Goal: Book appointment/travel/reservation

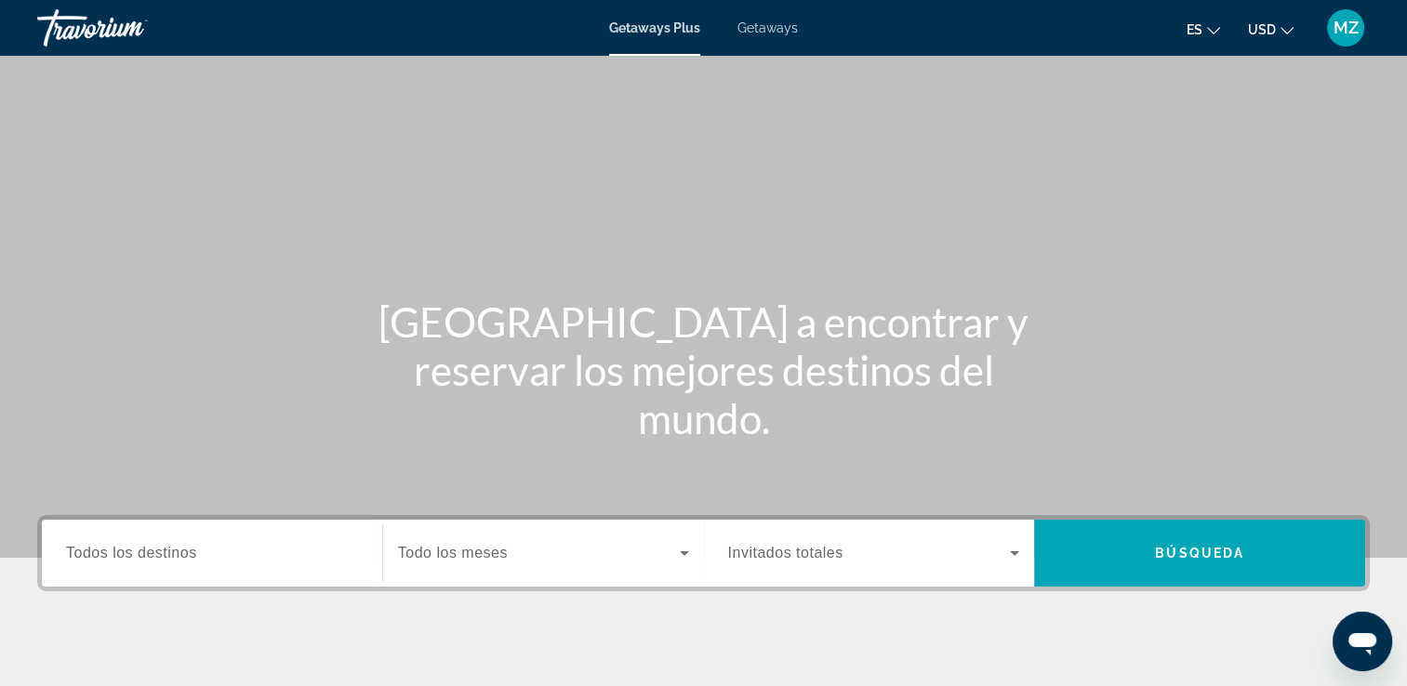
click at [193, 559] on span "Todos los destinos" at bounding box center [131, 553] width 131 height 16
click at [193, 559] on input "Destination Todos los destinos" at bounding box center [212, 554] width 292 height 22
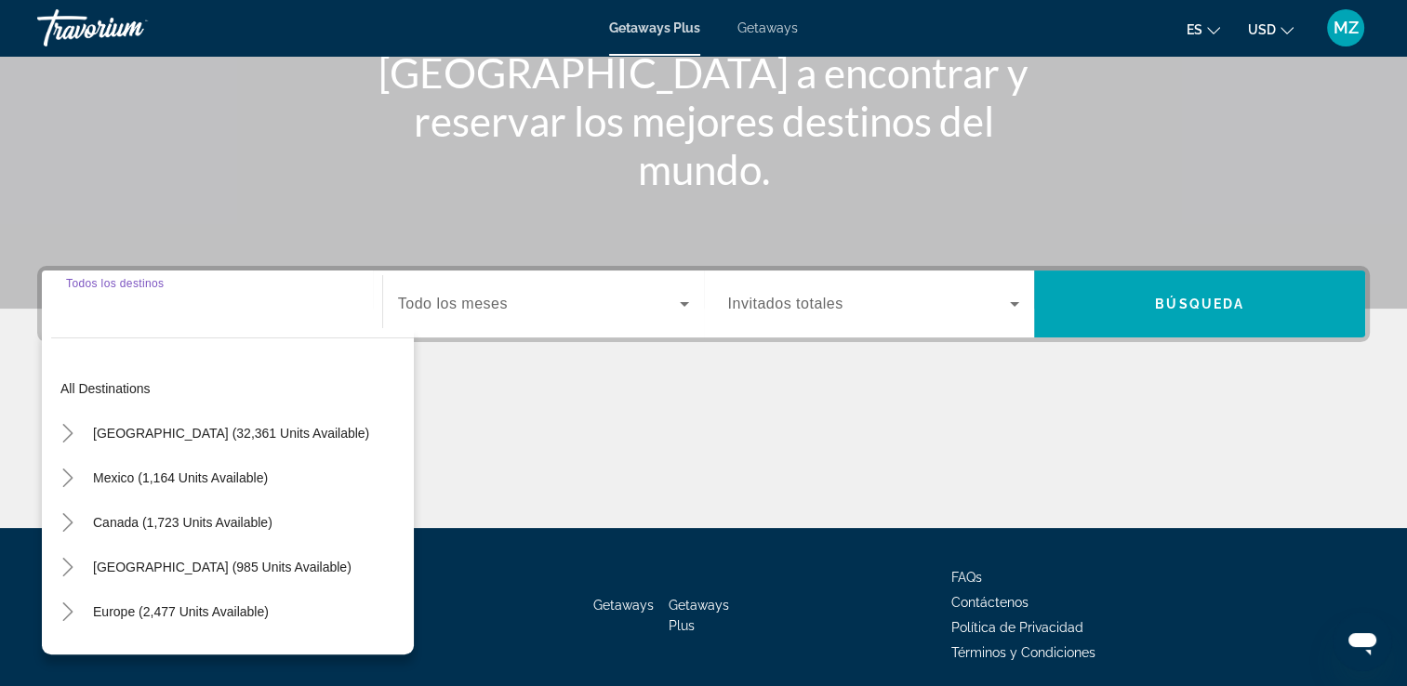
scroll to position [318, 0]
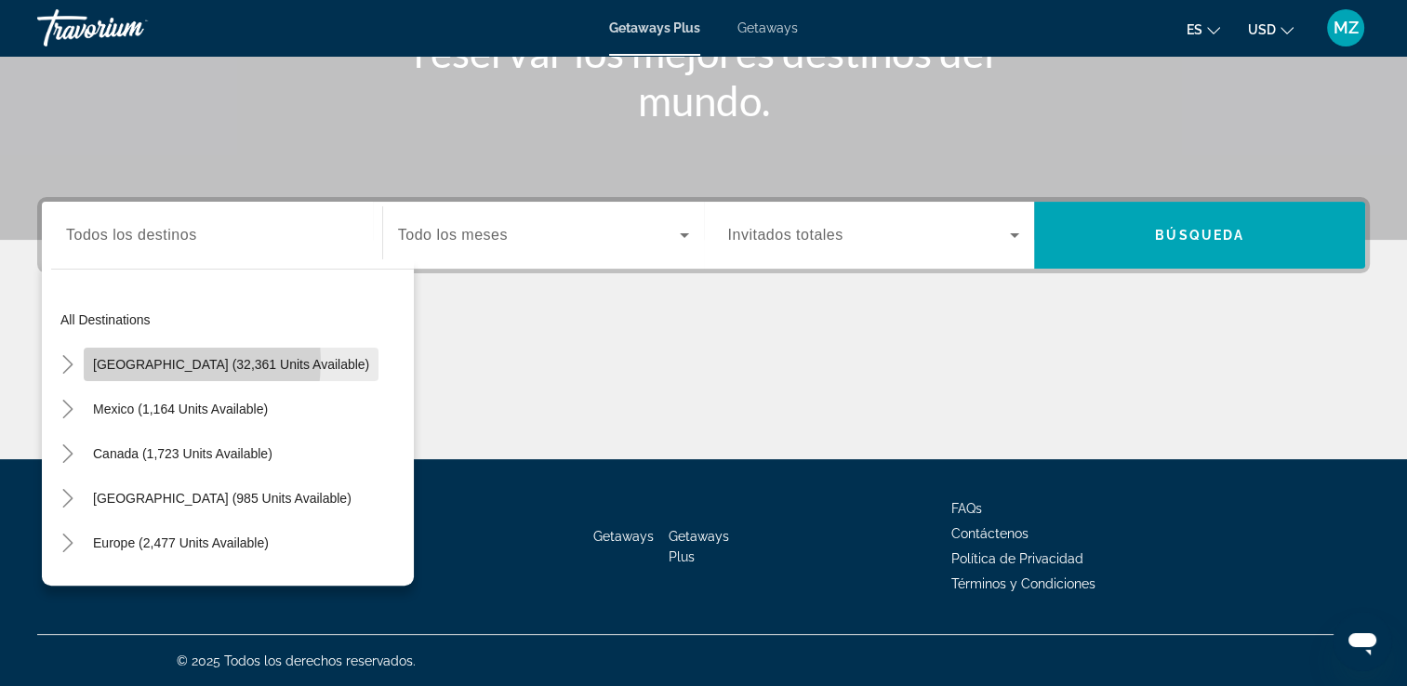
click at [152, 361] on span "[GEOGRAPHIC_DATA] (32,361 units available)" at bounding box center [231, 364] width 276 height 15
type input "**********"
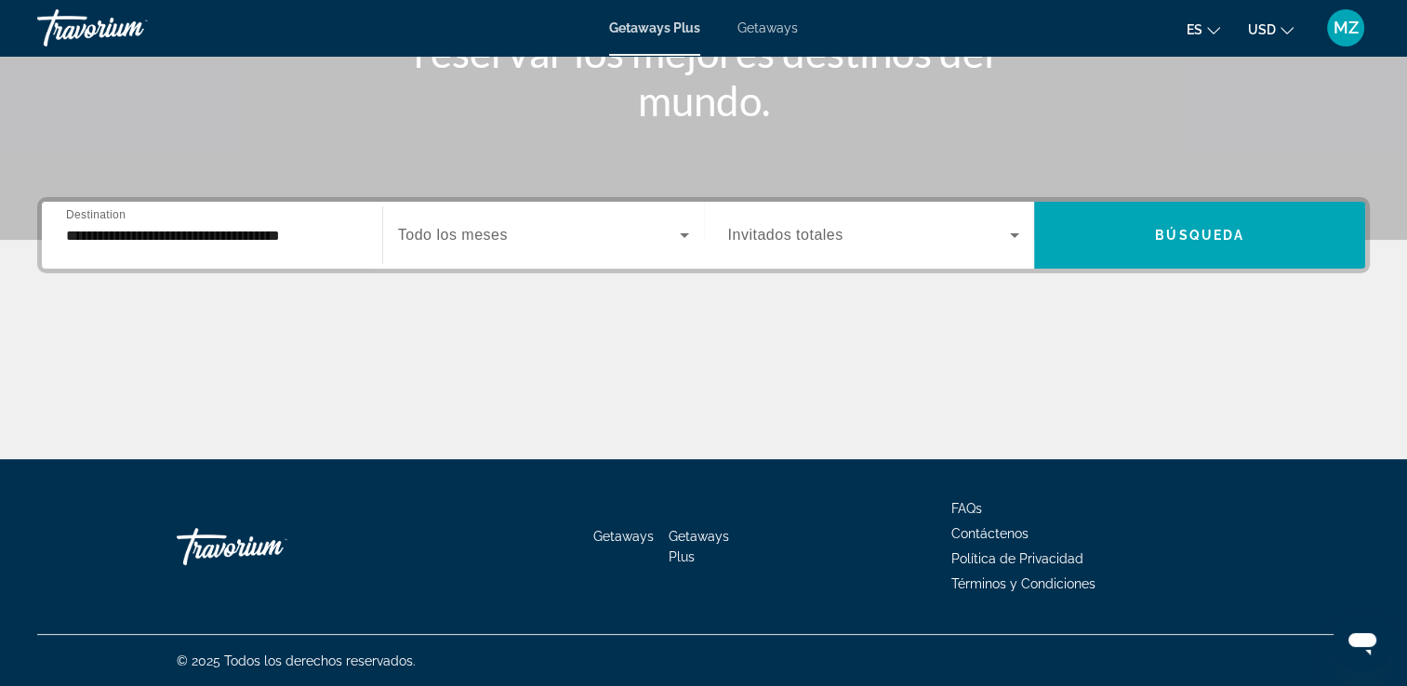
click at [439, 248] on div "Search widget" at bounding box center [543, 235] width 291 height 52
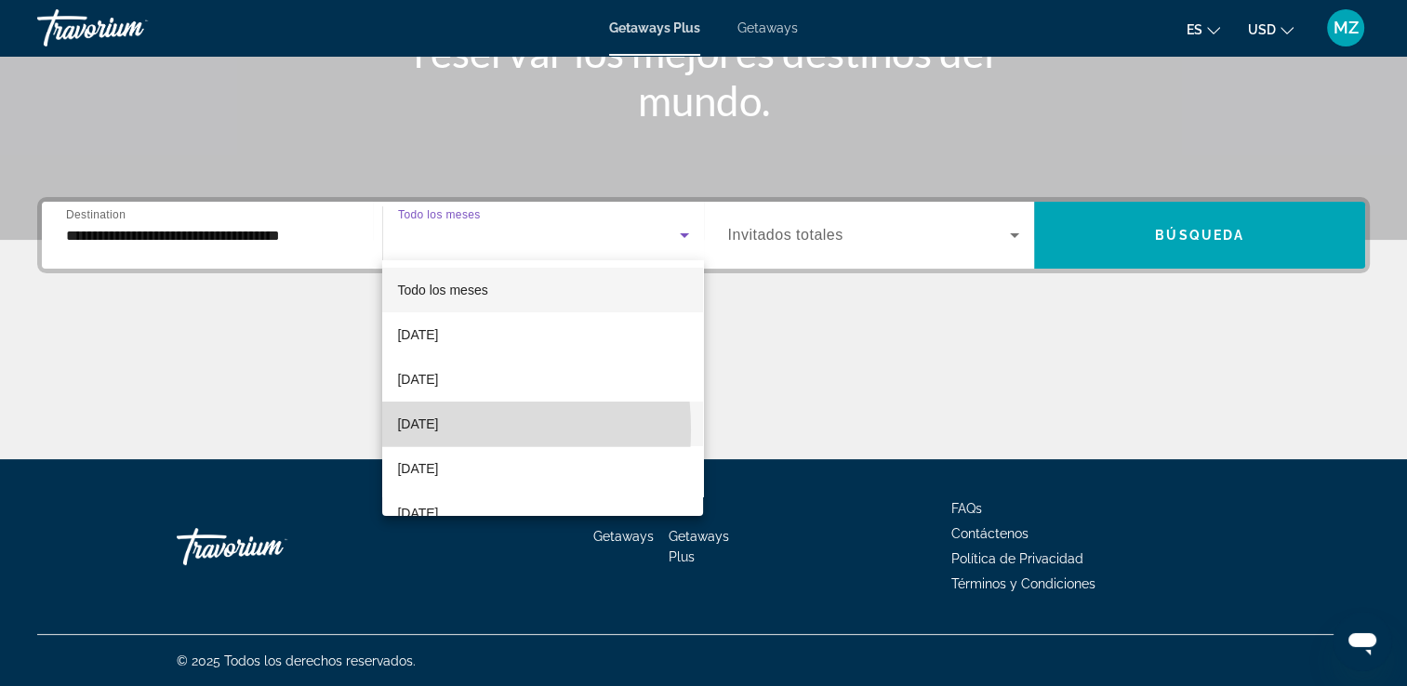
click at [417, 430] on span "[DATE]" at bounding box center [417, 424] width 41 height 22
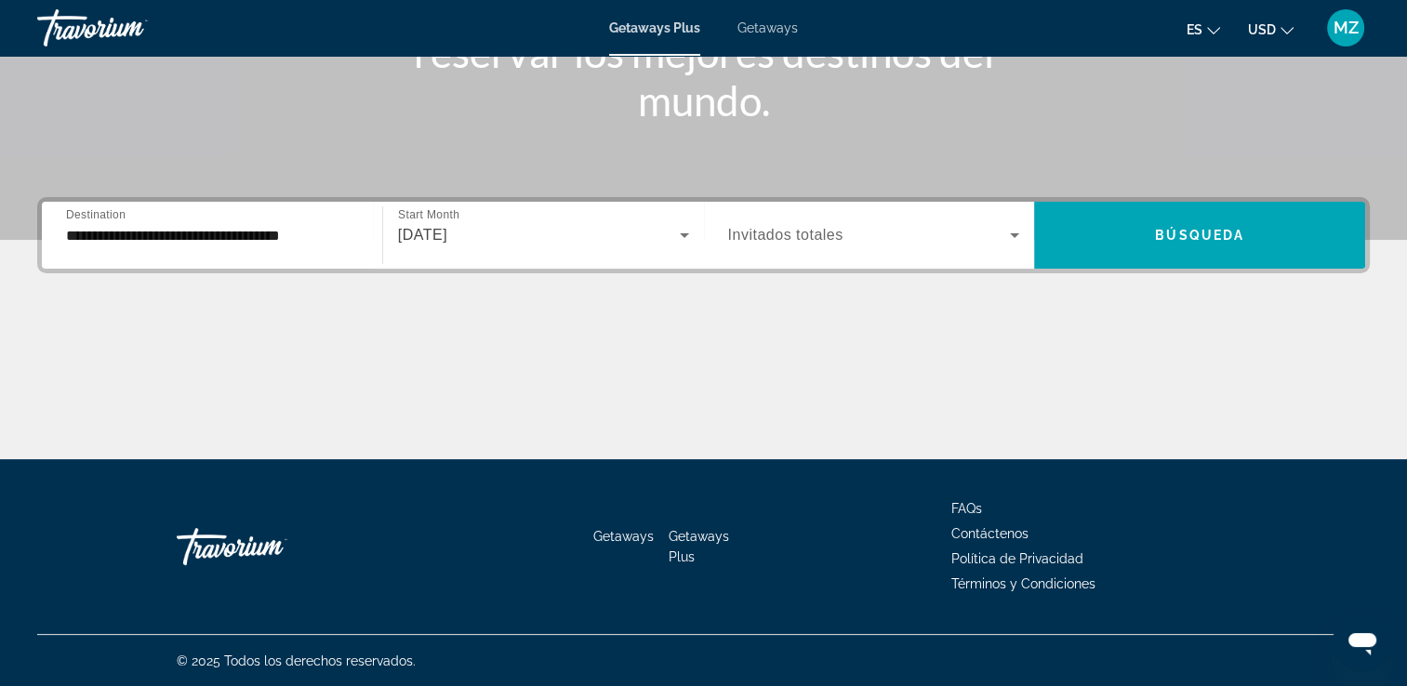
click at [751, 247] on div "Search widget" at bounding box center [874, 235] width 292 height 52
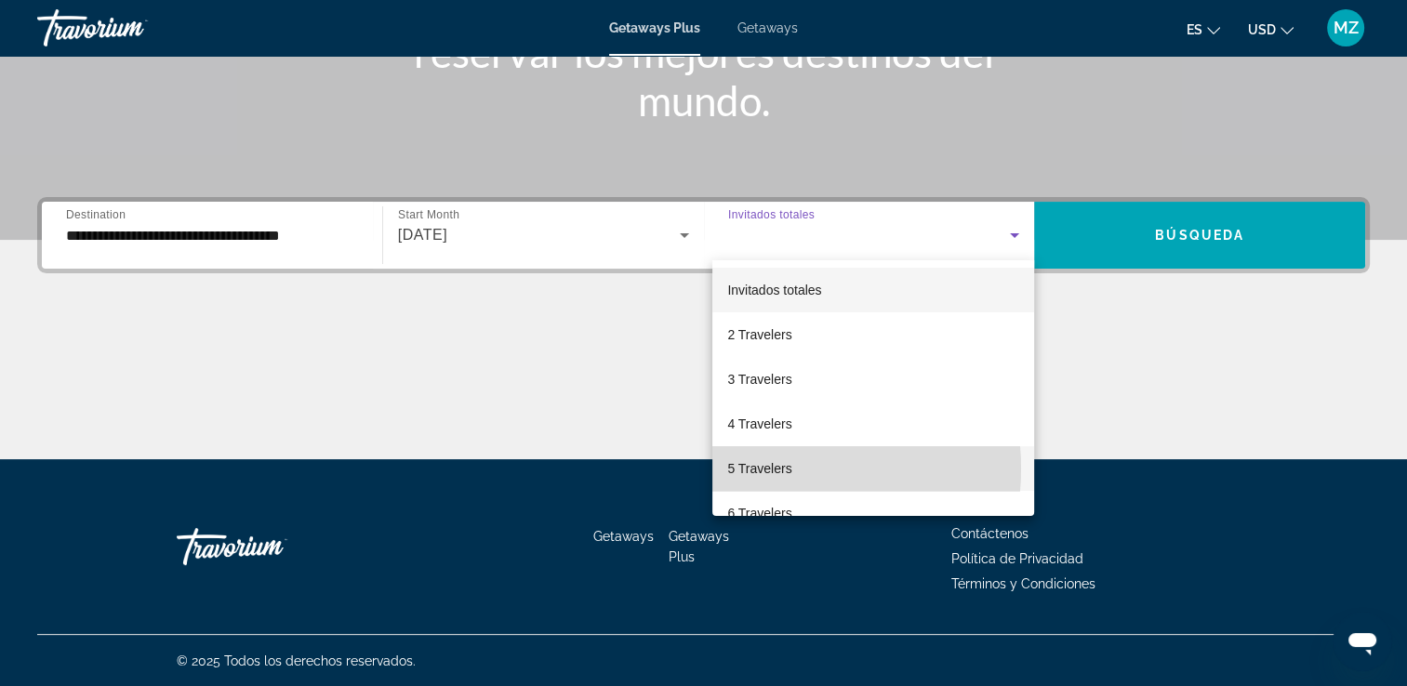
click at [760, 469] on span "5 Travelers" at bounding box center [759, 469] width 64 height 22
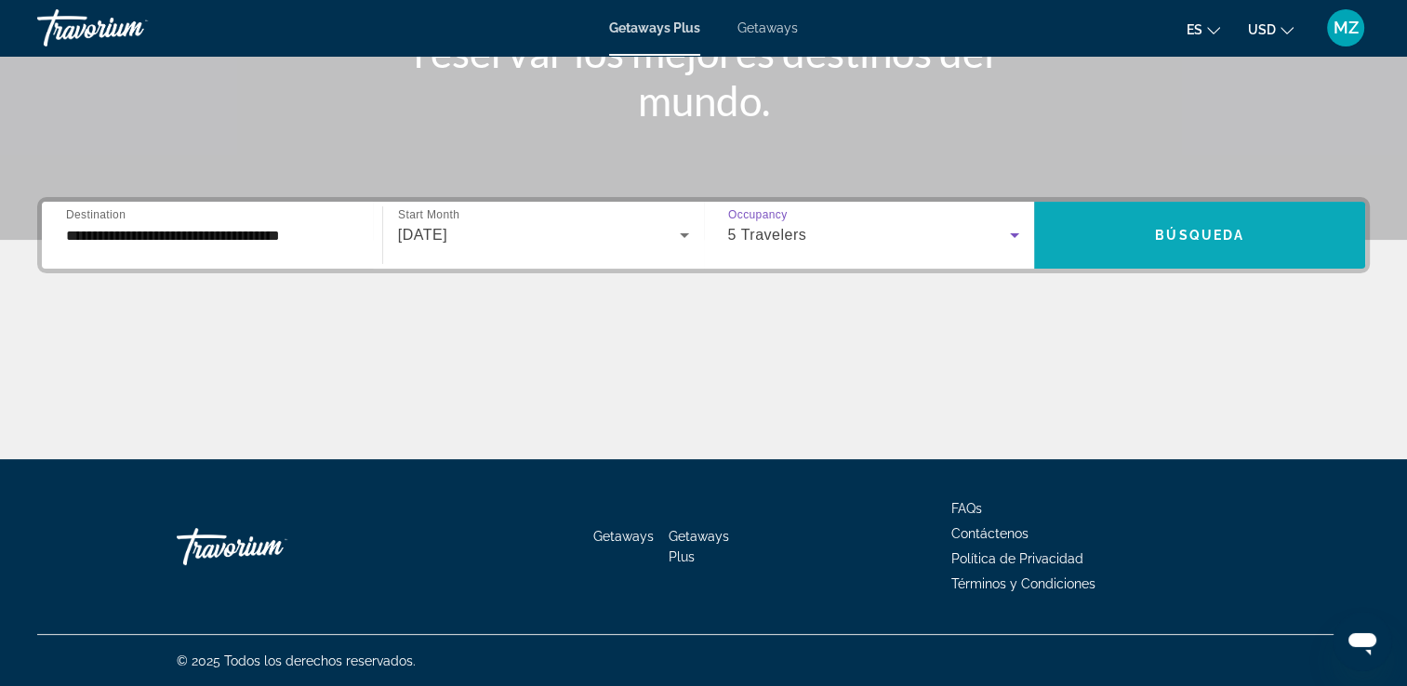
click at [1178, 238] on span "Búsqueda" at bounding box center [1199, 235] width 89 height 15
